Goal: Task Accomplishment & Management: Use online tool/utility

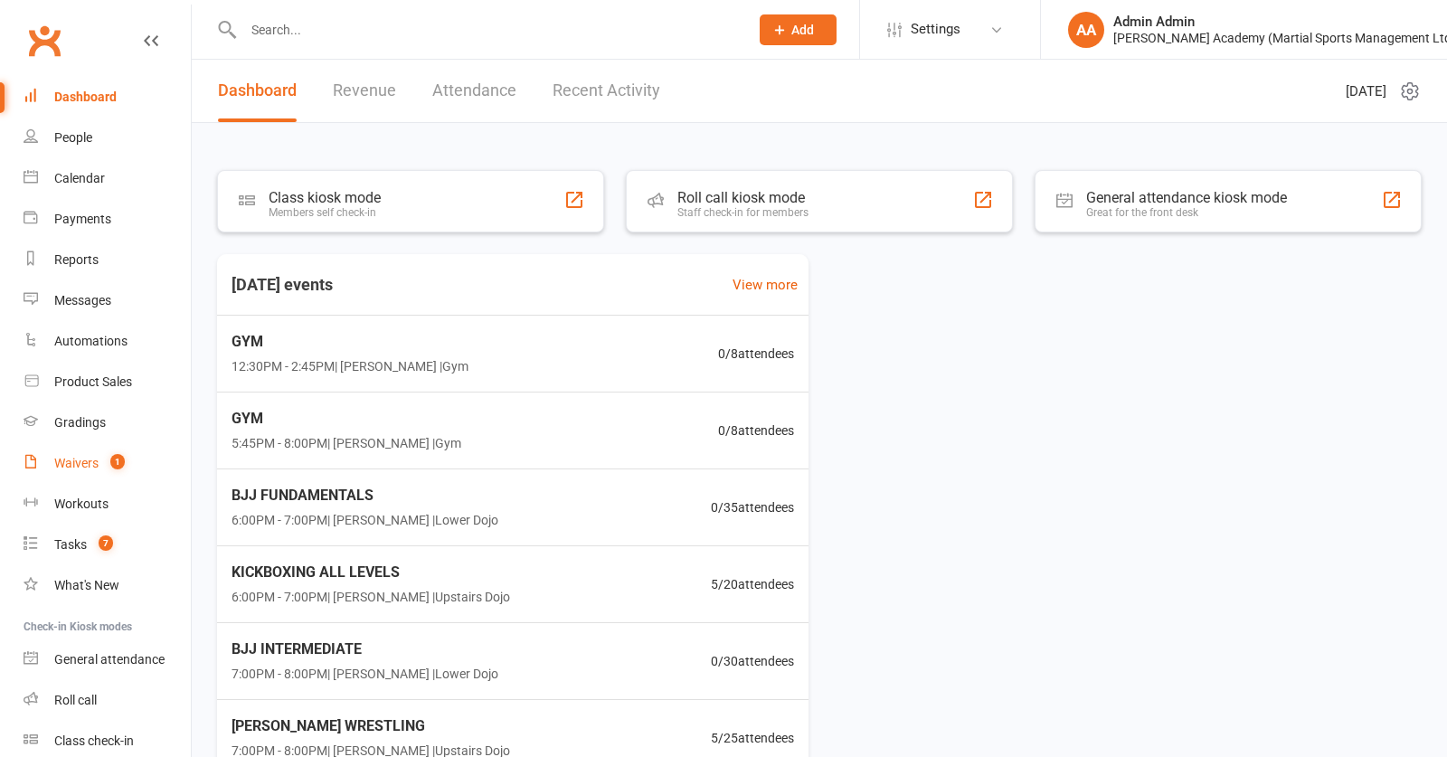
click at [92, 462] on div "Waivers" at bounding box center [76, 463] width 44 height 14
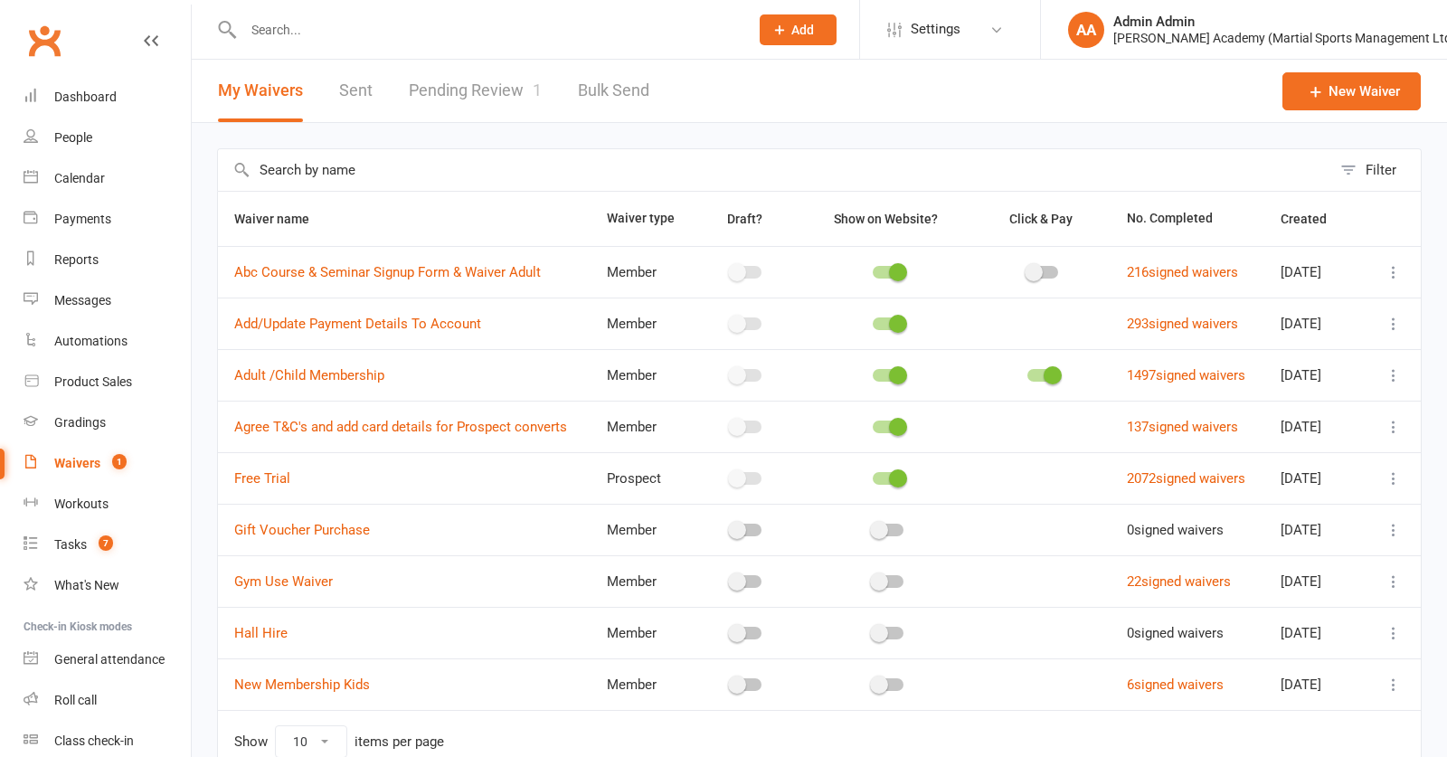
click at [436, 89] on link "Pending Review 1" at bounding box center [475, 91] width 133 height 62
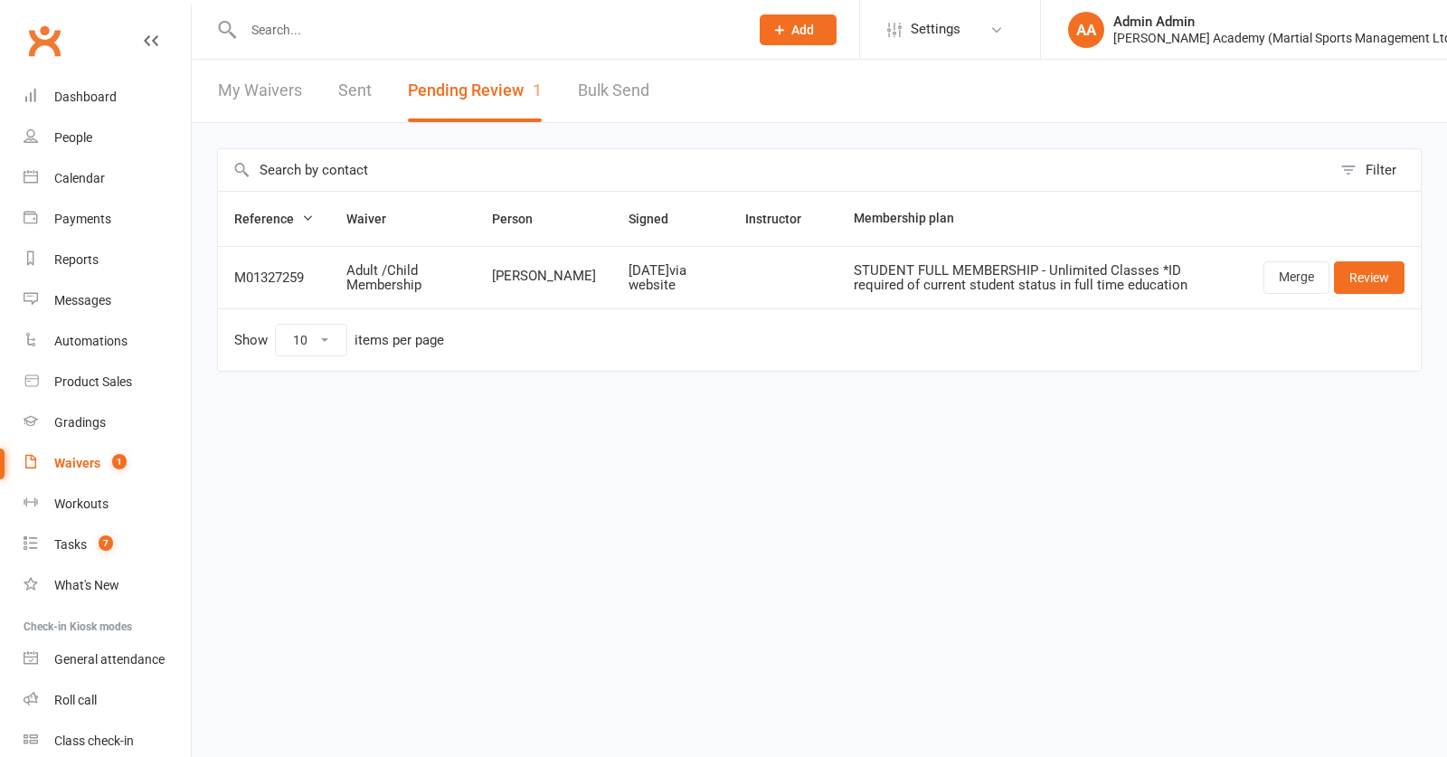
drag, startPoint x: 1301, startPoint y: 294, endPoint x: 1289, endPoint y: 298, distance: 12.3
click at [1301, 294] on link "Merge" at bounding box center [1296, 277] width 66 height 33
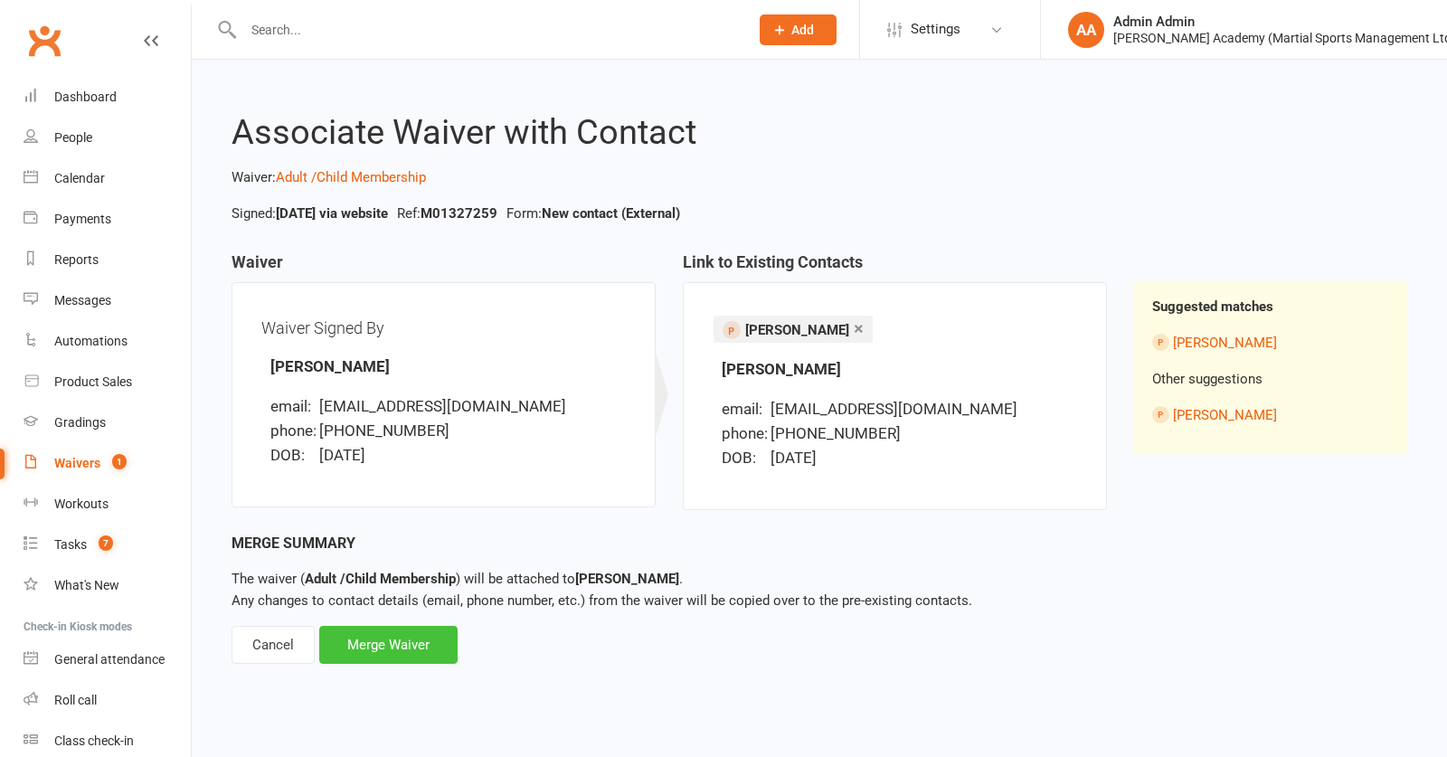
scroll to position [0, 1]
click at [376, 655] on div "Merge Waiver" at bounding box center [388, 645] width 138 height 38
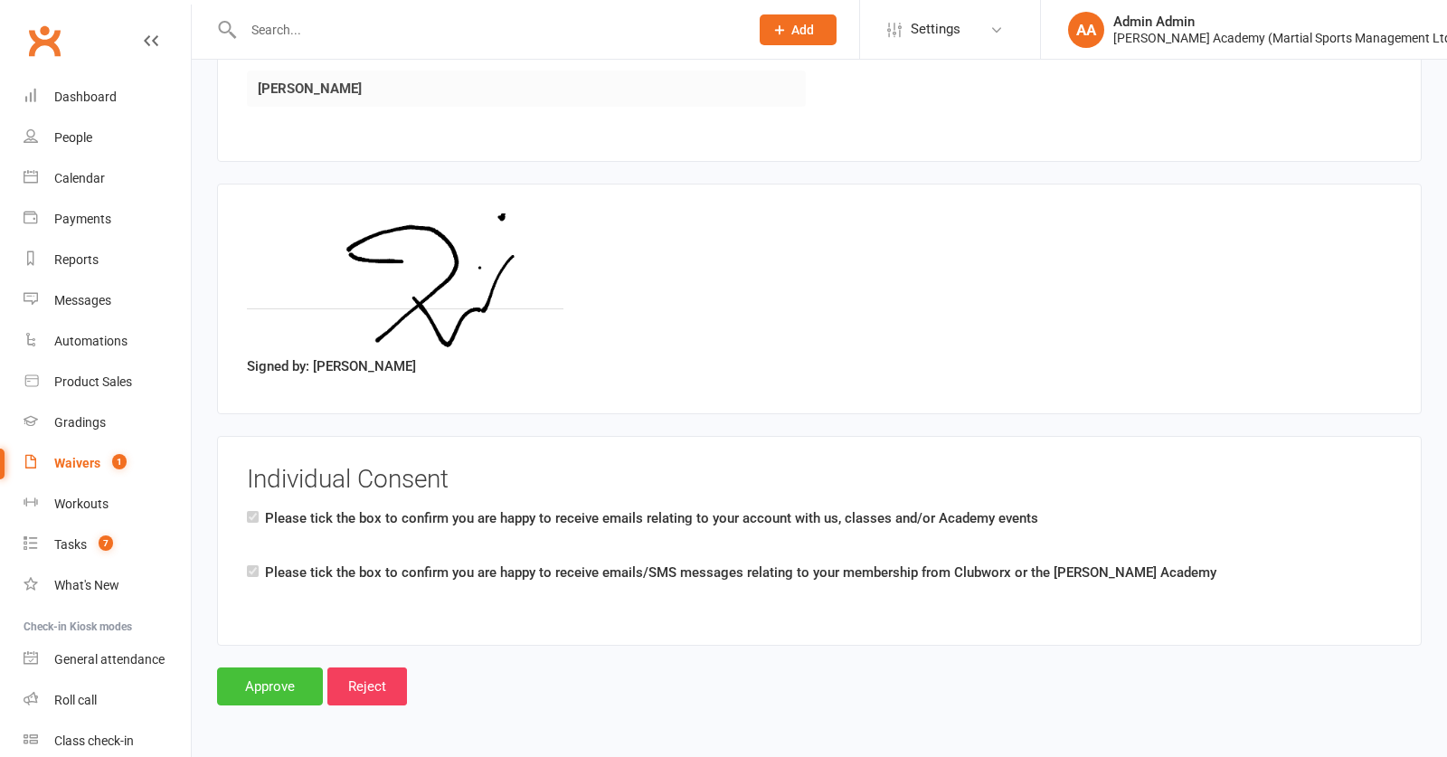
scroll to position [2361, 0]
click at [289, 679] on input "Approve" at bounding box center [270, 686] width 106 height 38
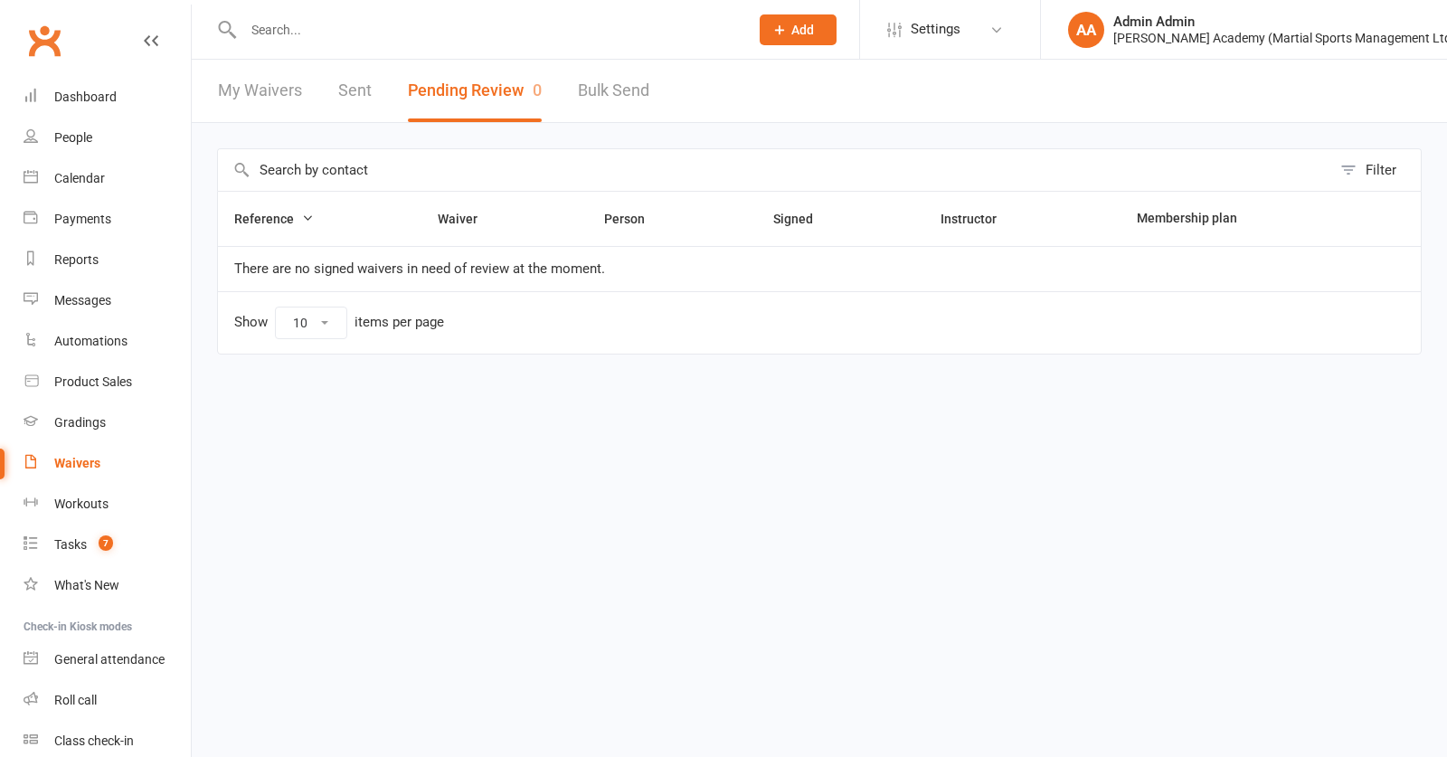
click at [390, 31] on input "text" at bounding box center [487, 29] width 498 height 25
click at [93, 110] on link "Dashboard" at bounding box center [107, 97] width 167 height 41
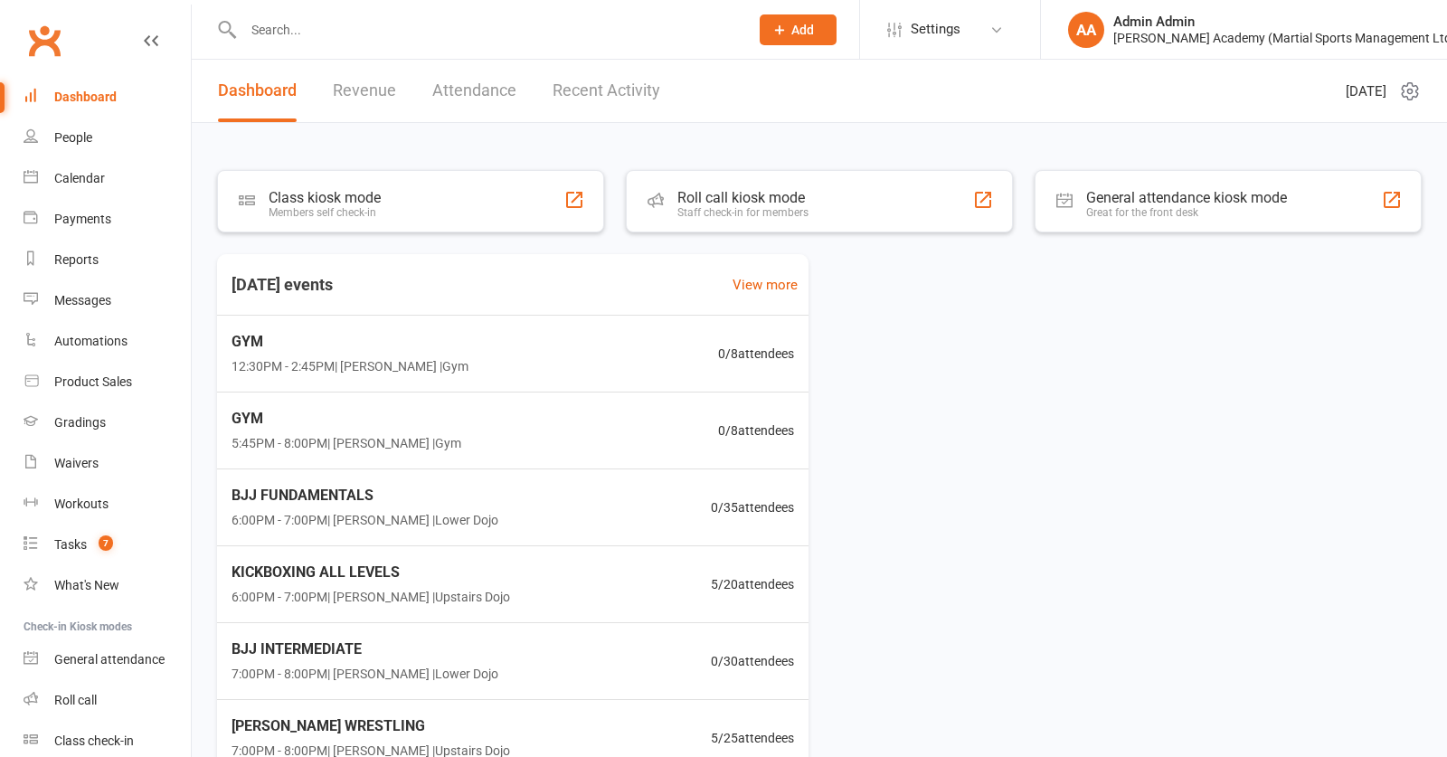
click at [633, 94] on link "Recent Activity" at bounding box center [607, 91] width 108 height 62
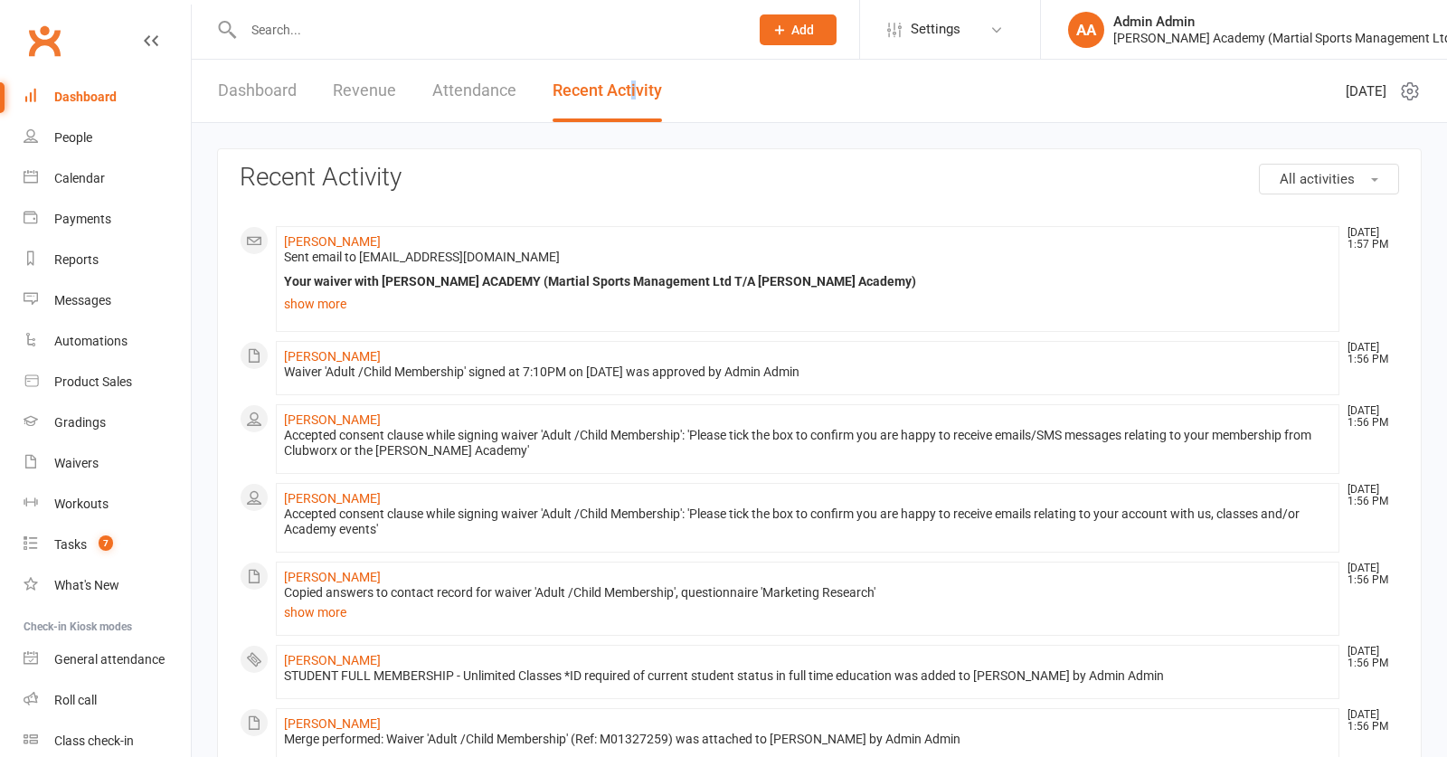
click at [101, 97] on div "Dashboard" at bounding box center [85, 97] width 62 height 14
click at [494, 24] on input "text" at bounding box center [487, 29] width 498 height 25
click at [111, 99] on div "Dashboard" at bounding box center [85, 97] width 62 height 14
click at [83, 91] on div "Dashboard" at bounding box center [85, 97] width 62 height 14
click at [249, 98] on link "Dashboard" at bounding box center [257, 91] width 79 height 62
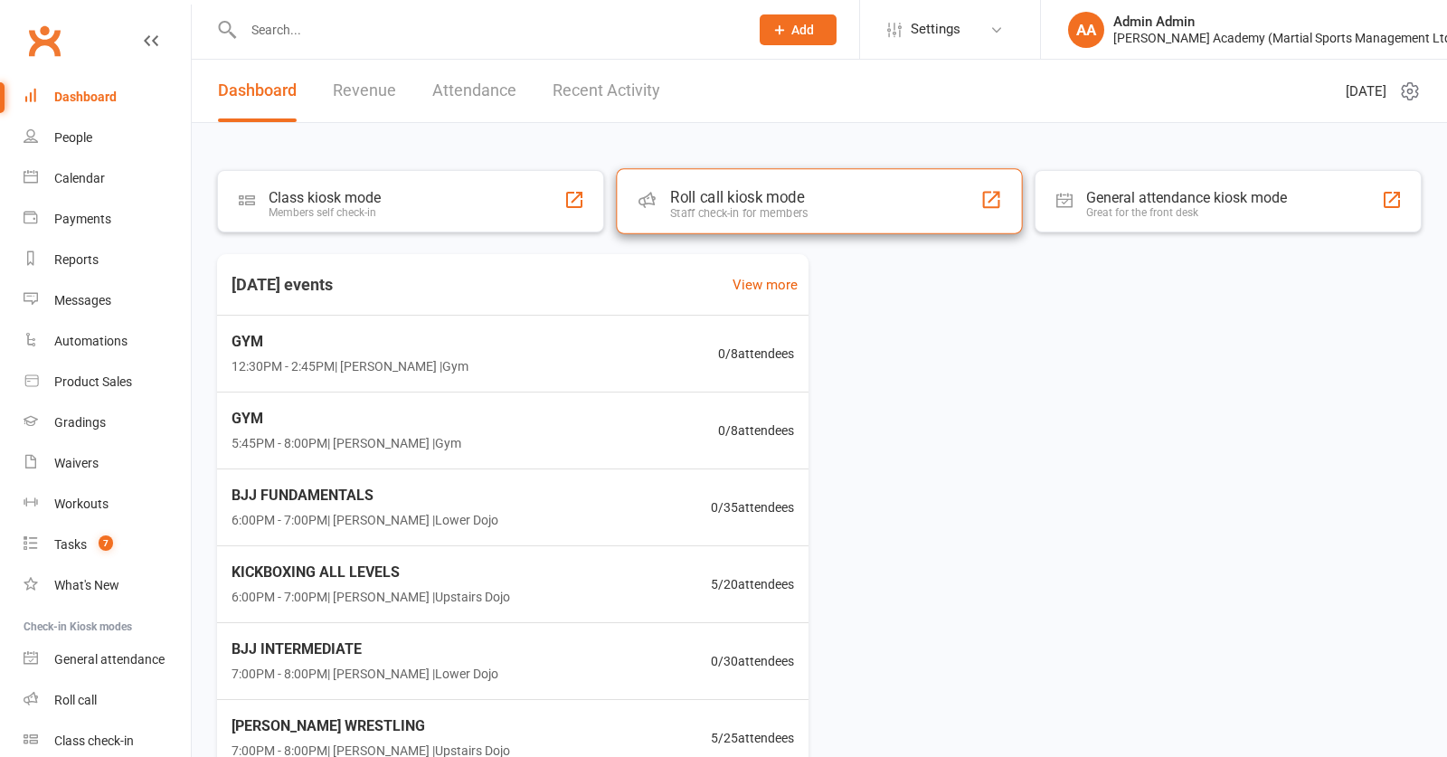
click at [703, 206] on div "Roll call kiosk mode" at bounding box center [738, 197] width 137 height 18
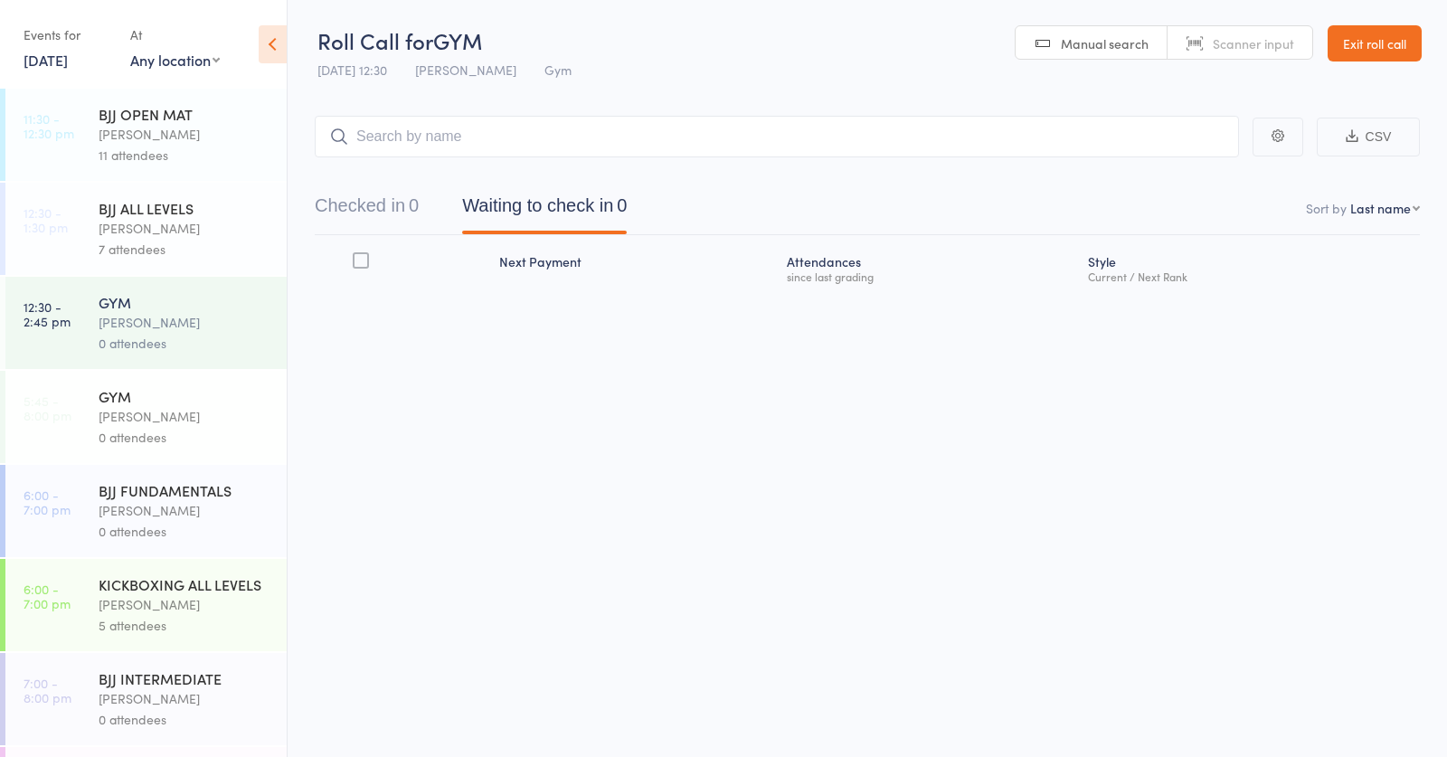
click at [257, 216] on div "BJJ ALL LEVELS" at bounding box center [185, 208] width 173 height 20
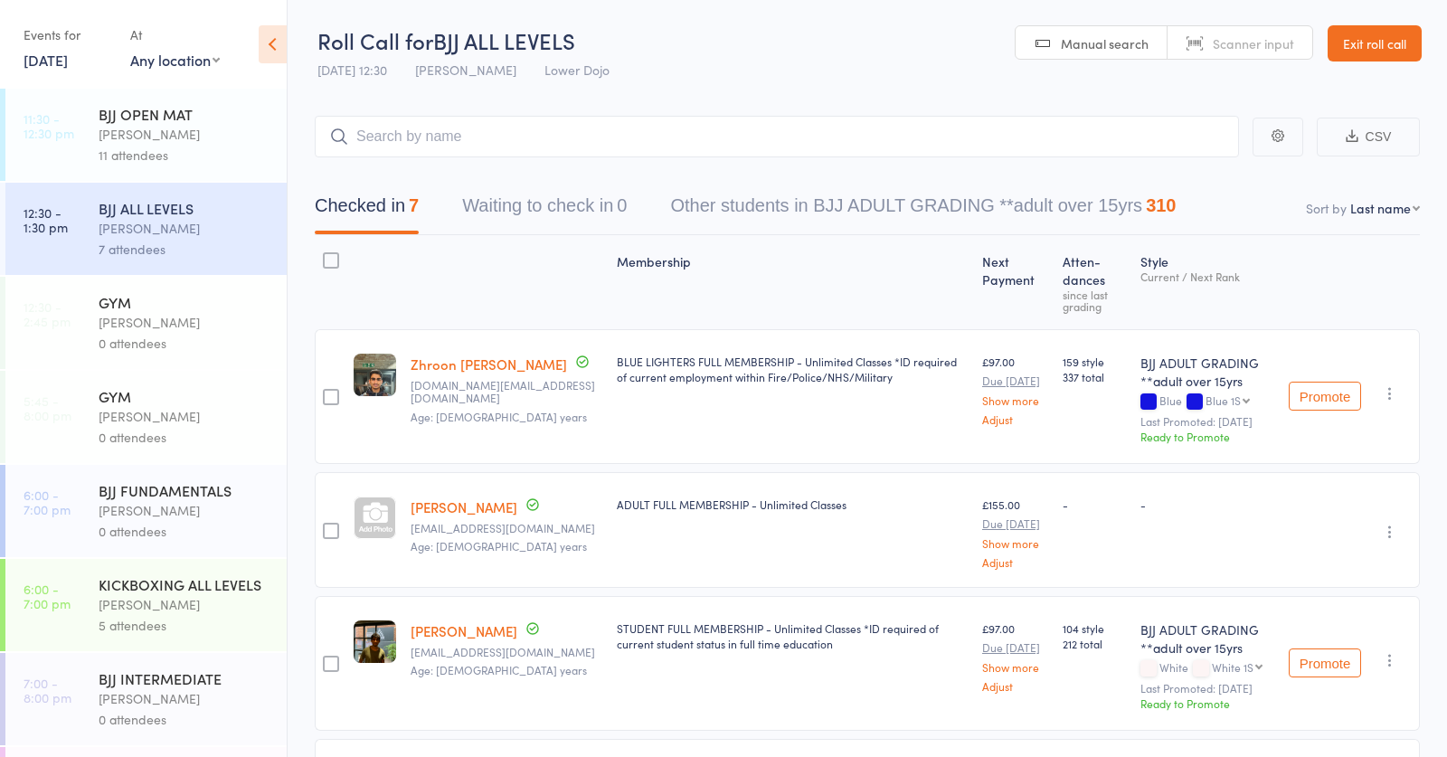
click at [1374, 43] on link "Exit roll call" at bounding box center [1374, 43] width 94 height 36
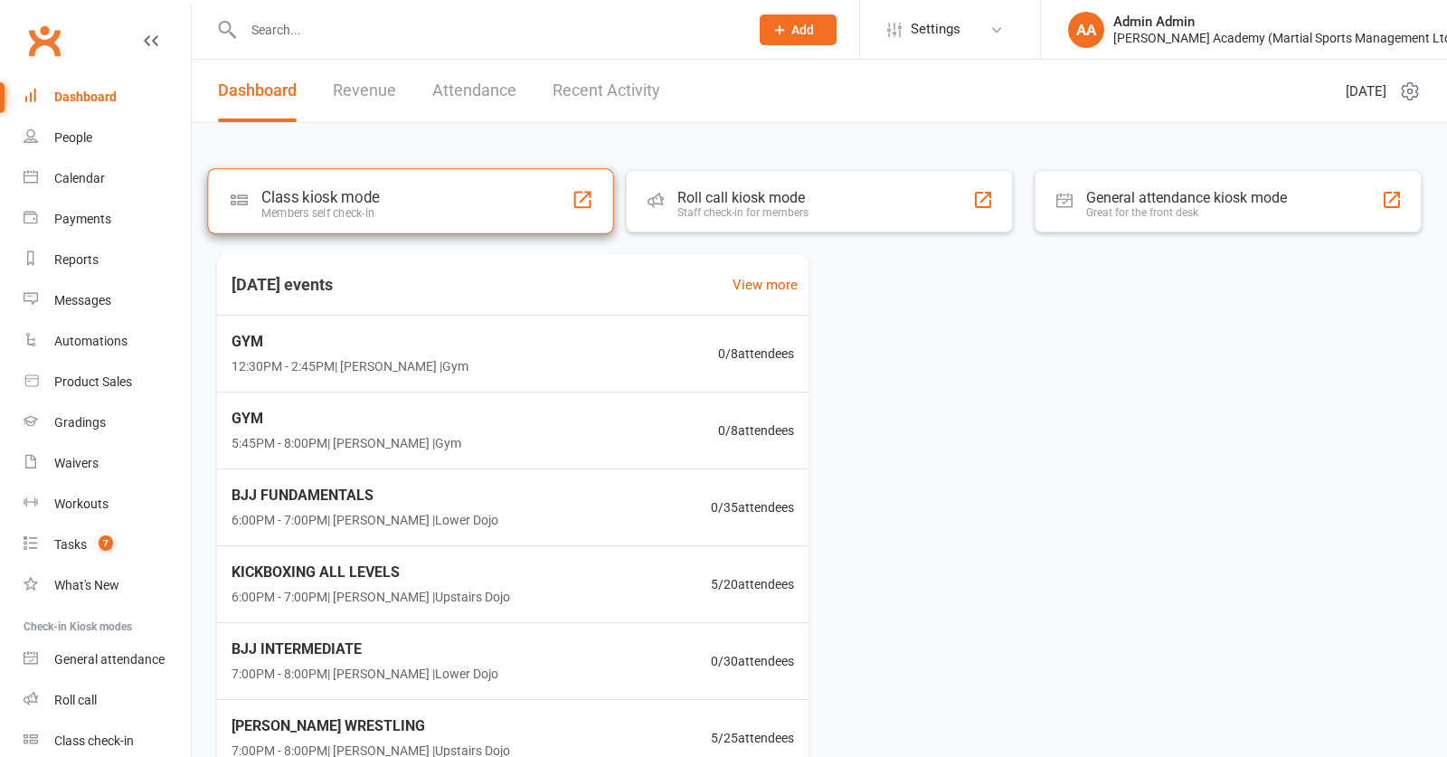
click at [375, 204] on div "Class kiosk mode" at bounding box center [320, 197] width 118 height 18
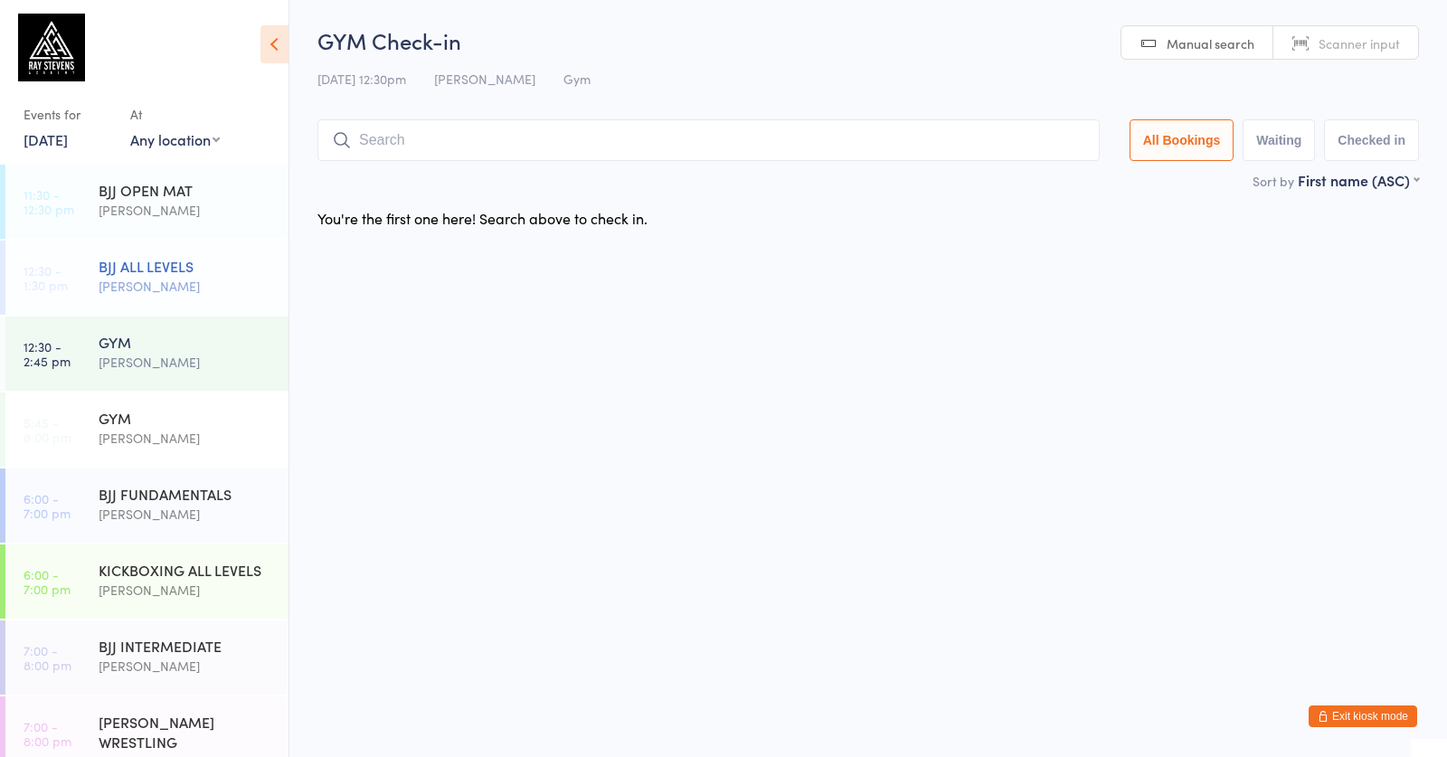
click at [228, 259] on div "BJJ ALL LEVELS" at bounding box center [186, 266] width 175 height 20
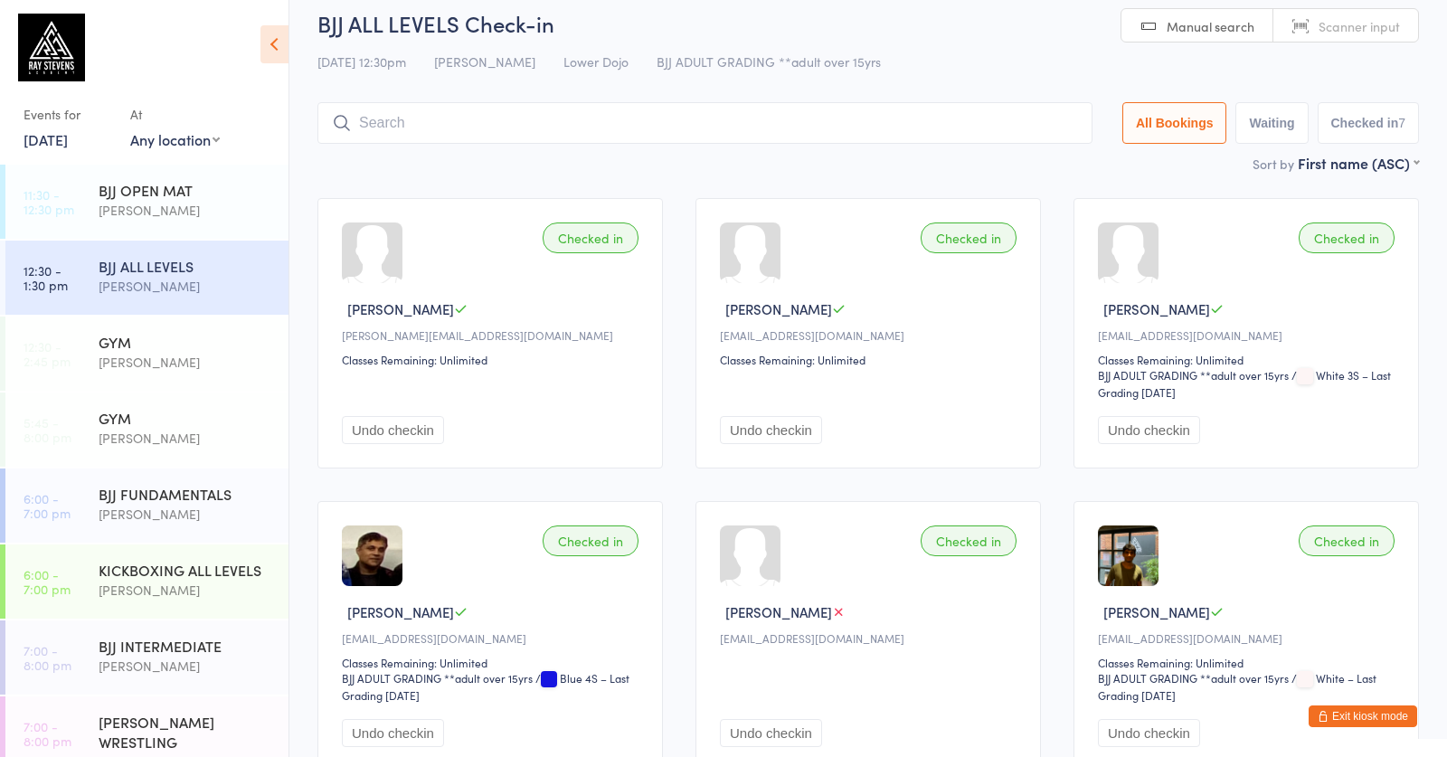
scroll to position [17, 0]
click at [1355, 128] on button "Checked in 7" at bounding box center [1369, 123] width 102 height 42
click at [1268, 127] on button "Waiting" at bounding box center [1271, 123] width 72 height 42
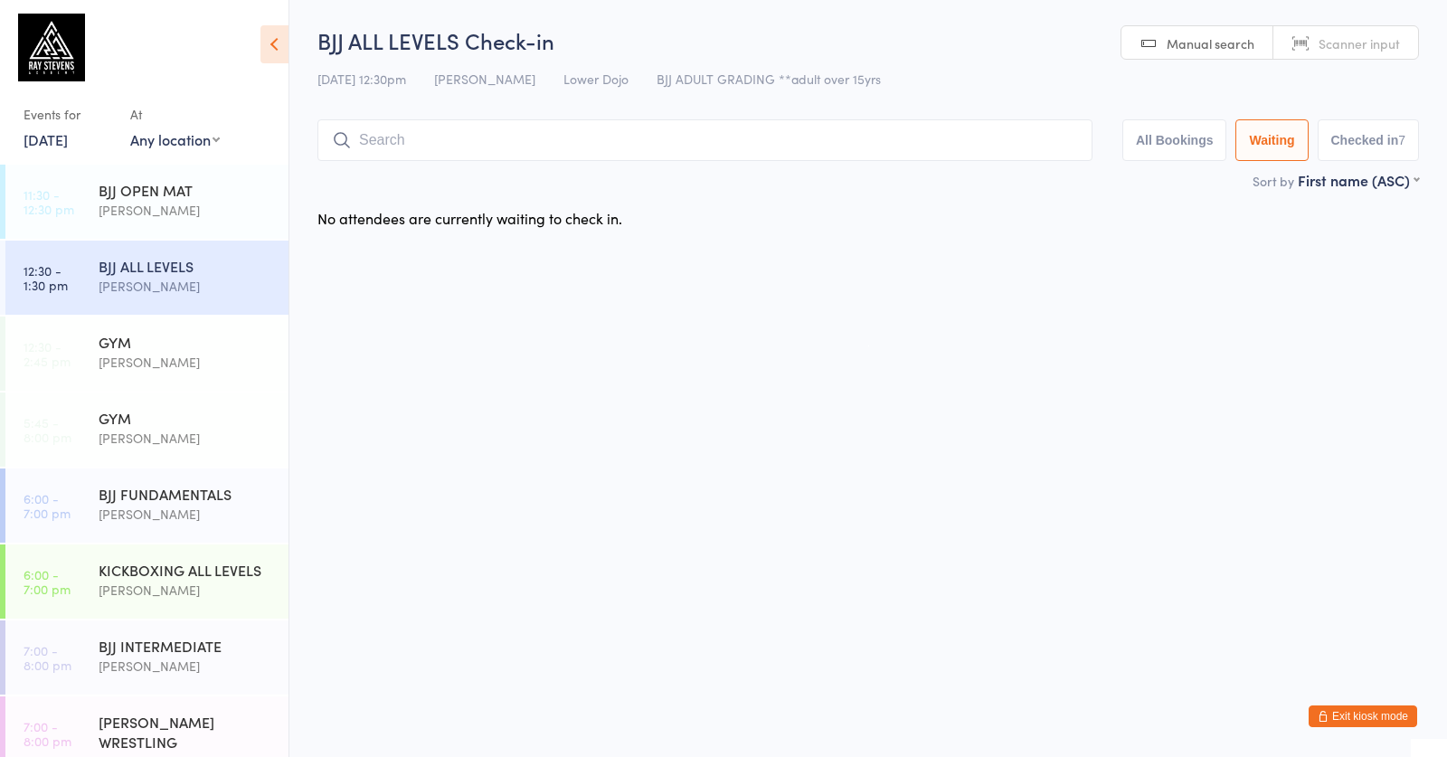
scroll to position [0, 0]
click at [1342, 151] on button "Checked in 7" at bounding box center [1369, 140] width 102 height 42
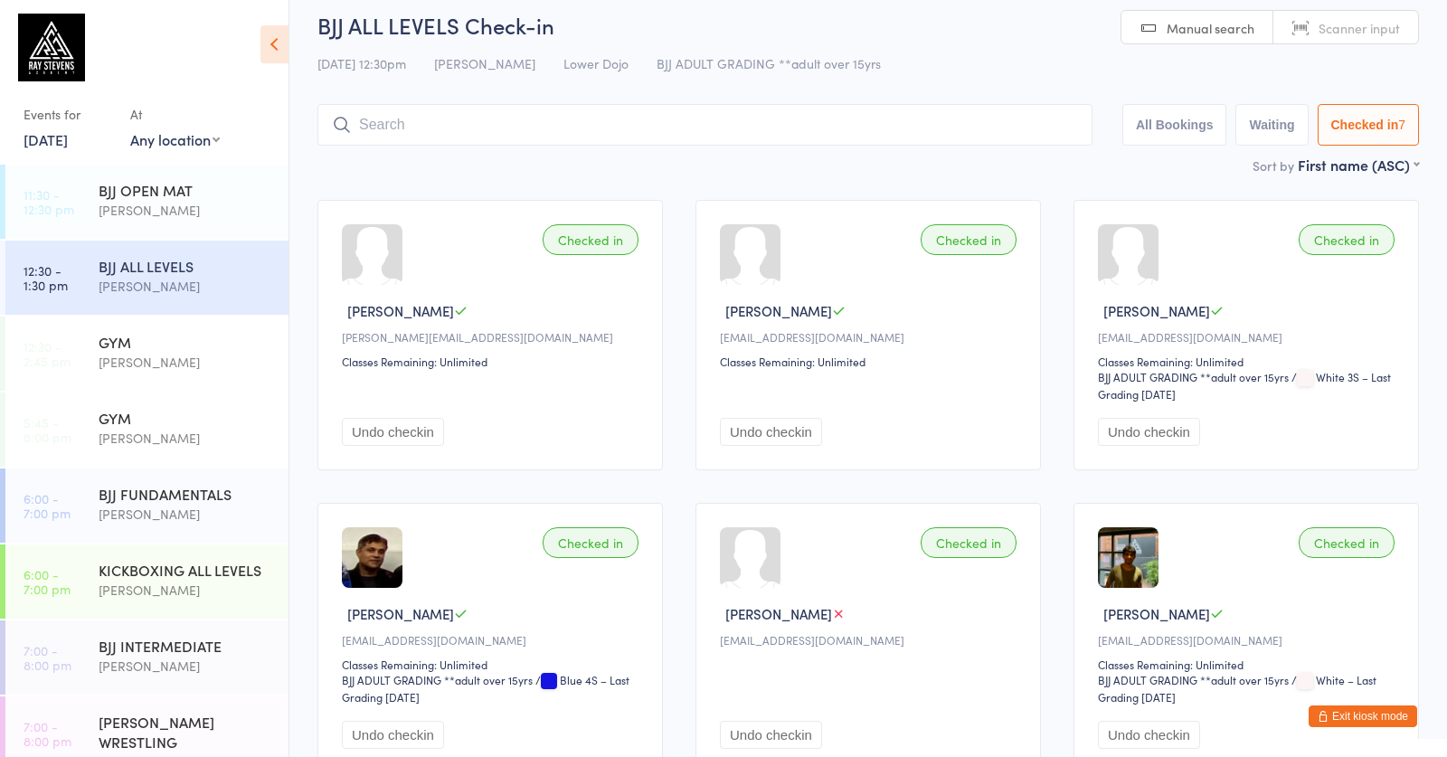
scroll to position [17, 1]
click at [1161, 131] on button "All Bookings" at bounding box center [1174, 123] width 105 height 42
